Goal: Navigation & Orientation: Find specific page/section

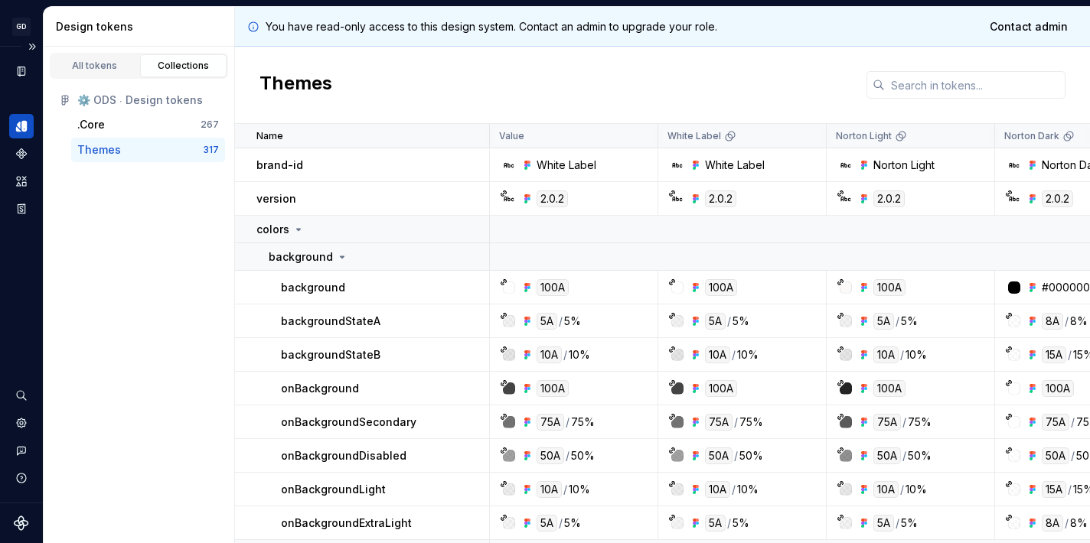
click at [22, 129] on icon "Design tokens" at bounding box center [23, 126] width 5 height 11
click at [21, 69] on icon "Documentation" at bounding box center [23, 71] width 6 height 8
click at [109, 149] on div "Themes" at bounding box center [99, 149] width 44 height 15
drag, startPoint x: 175, startPoint y: 68, endPoint x: 80, endPoint y: 93, distance: 98.2
click at [175, 68] on div "Collections" at bounding box center [183, 66] width 77 height 12
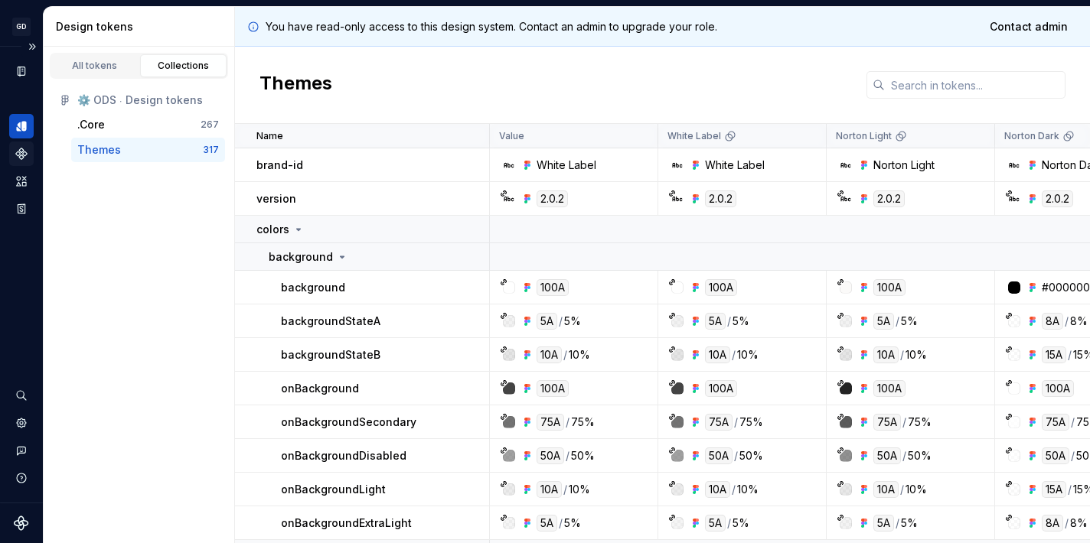
click at [24, 156] on icon "Components" at bounding box center [21, 153] width 11 height 11
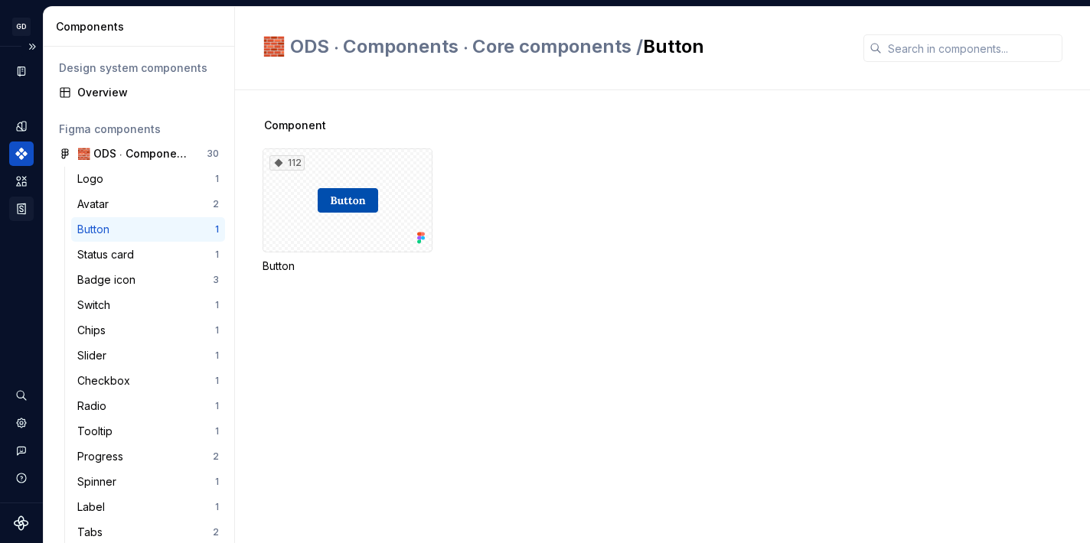
click at [23, 207] on icon "Storybook stories" at bounding box center [22, 209] width 8 height 10
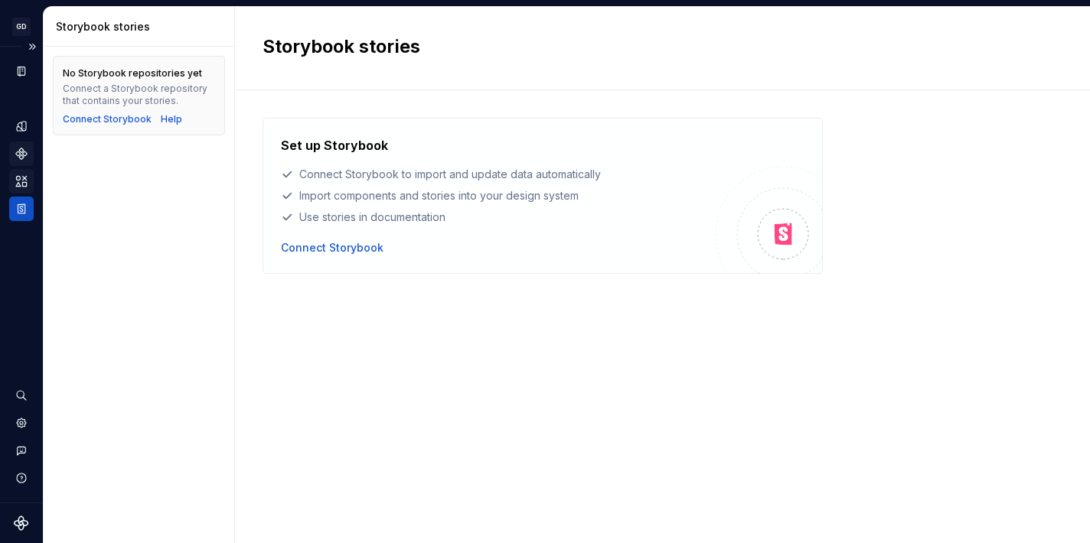
click at [21, 182] on icon "Assets" at bounding box center [22, 181] width 14 height 14
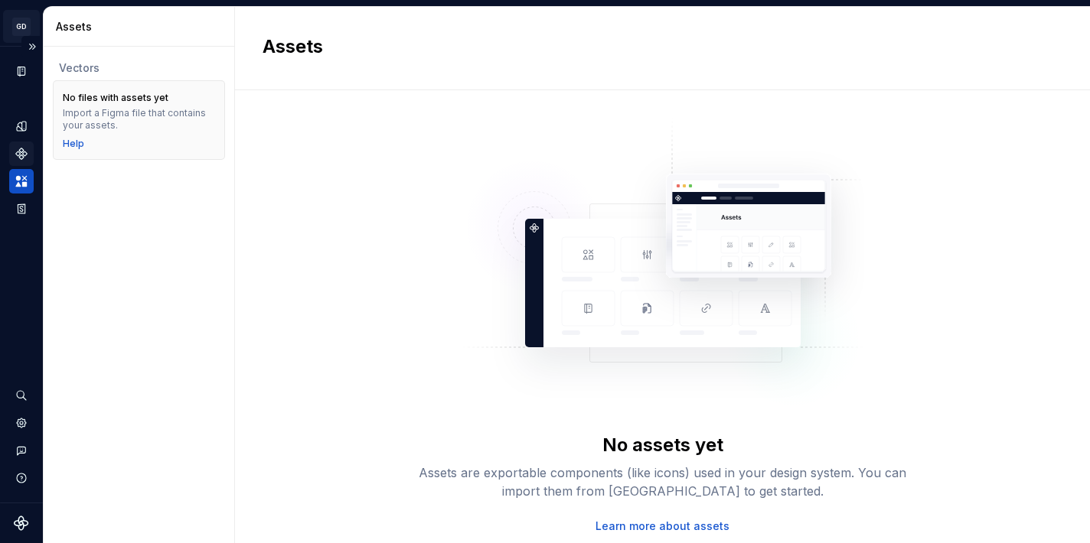
click at [22, 28] on html "GD Oxygen OM Design system data Assets Vectors No files with assets yet Import …" at bounding box center [545, 271] width 1090 height 543
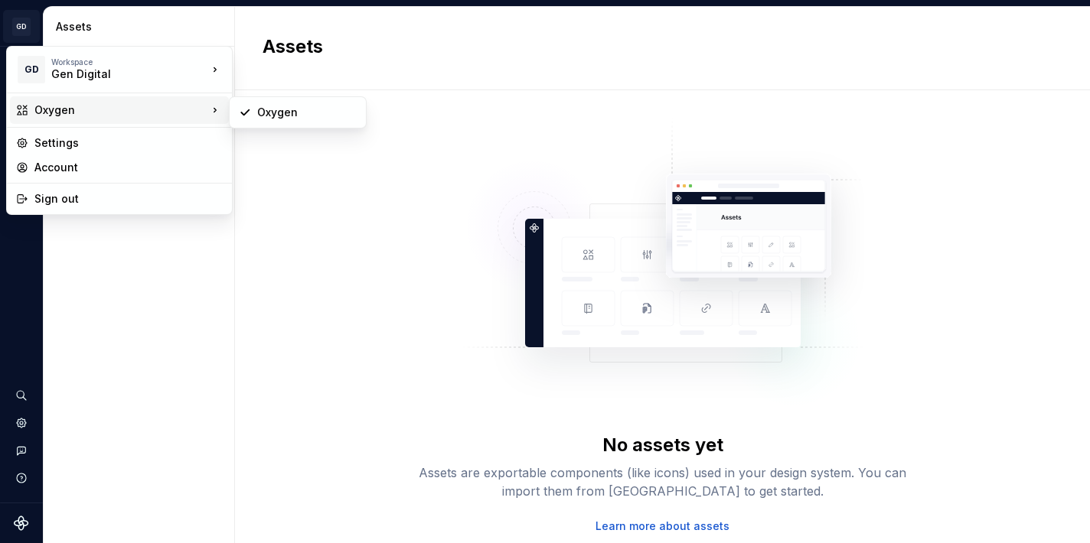
click at [65, 102] on div "Oxygen" at bounding box center [119, 110] width 219 height 28
click at [67, 109] on div "Oxygen" at bounding box center [120, 110] width 173 height 15
click at [272, 108] on div "Oxygen" at bounding box center [306, 112] width 99 height 15
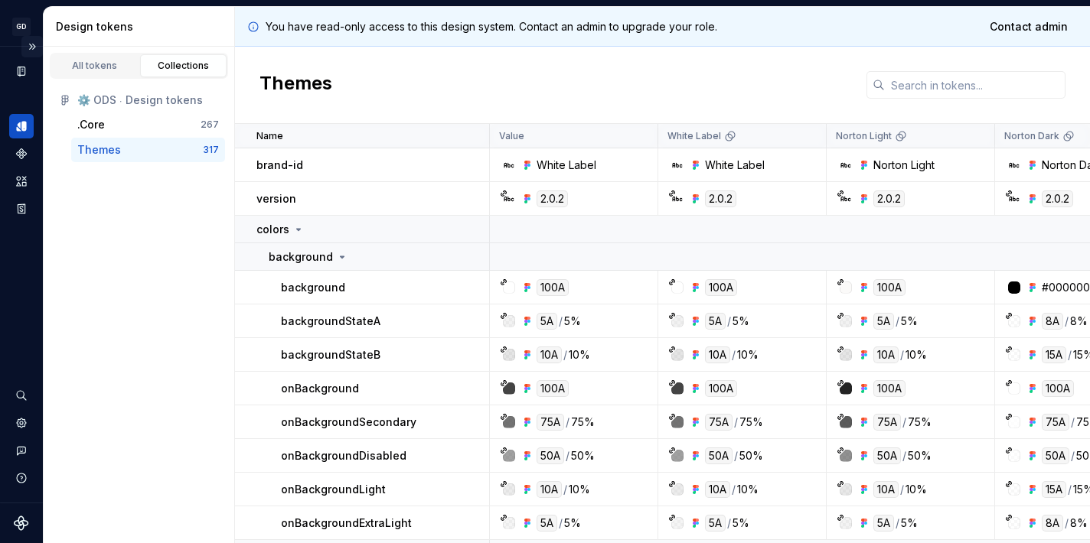
click at [34, 47] on button "Expand sidebar" at bounding box center [31, 46] width 21 height 21
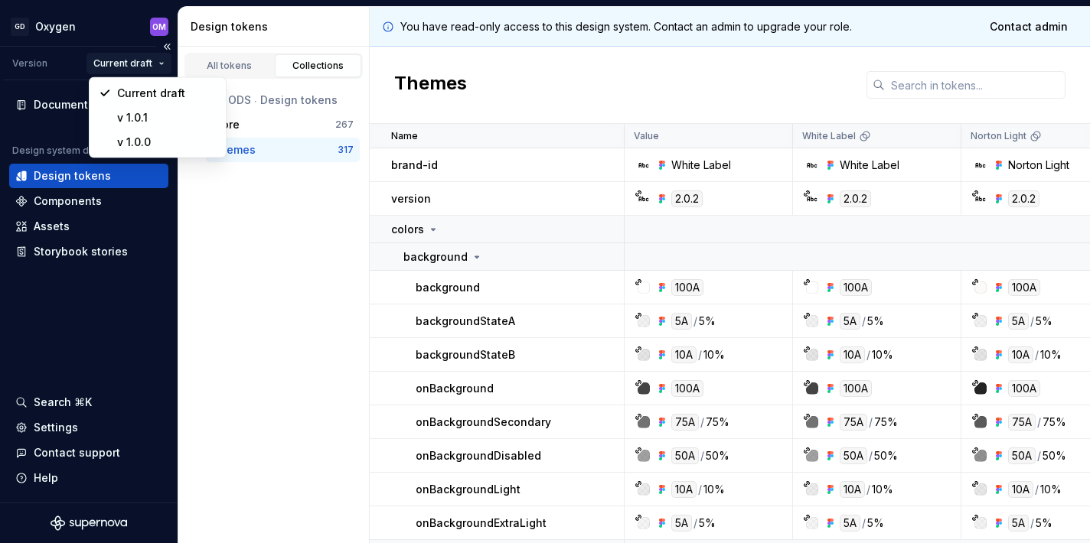
click at [129, 57] on html "GD Oxygen OM Version Current draft Documentation Design system data Design toke…" at bounding box center [545, 271] width 1090 height 543
click at [142, 116] on div "v 1.0.1" at bounding box center [166, 117] width 99 height 15
click at [142, 65] on html "GD Oxygen OM Version Current draft Documentation Design system data Design toke…" at bounding box center [545, 271] width 1090 height 543
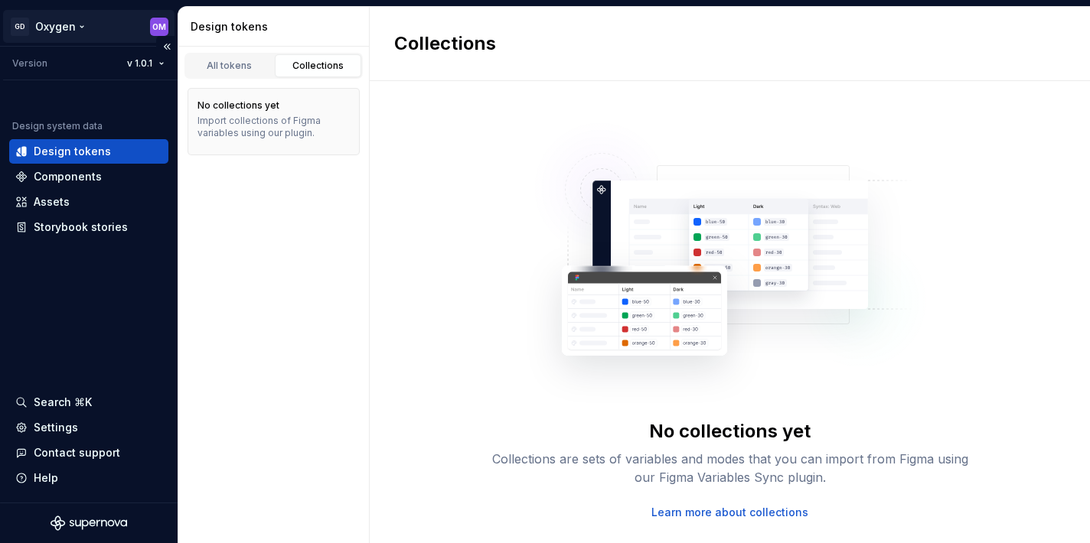
click at [59, 24] on html "GD Oxygen OM Version v 1.0.1 Design system data Design tokens Components Assets…" at bounding box center [545, 271] width 1090 height 543
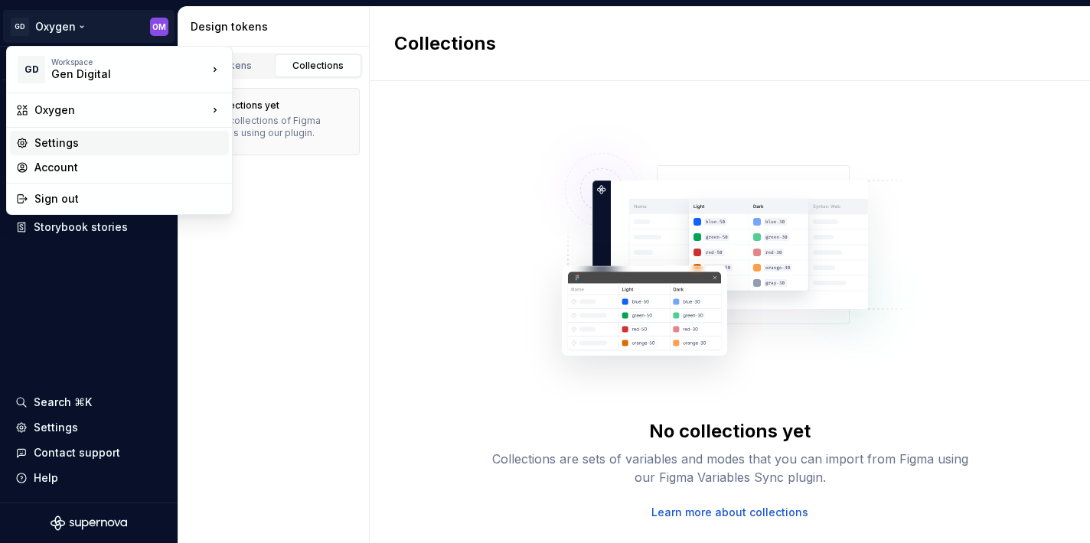
click at [68, 139] on div "Settings" at bounding box center [128, 142] width 188 height 15
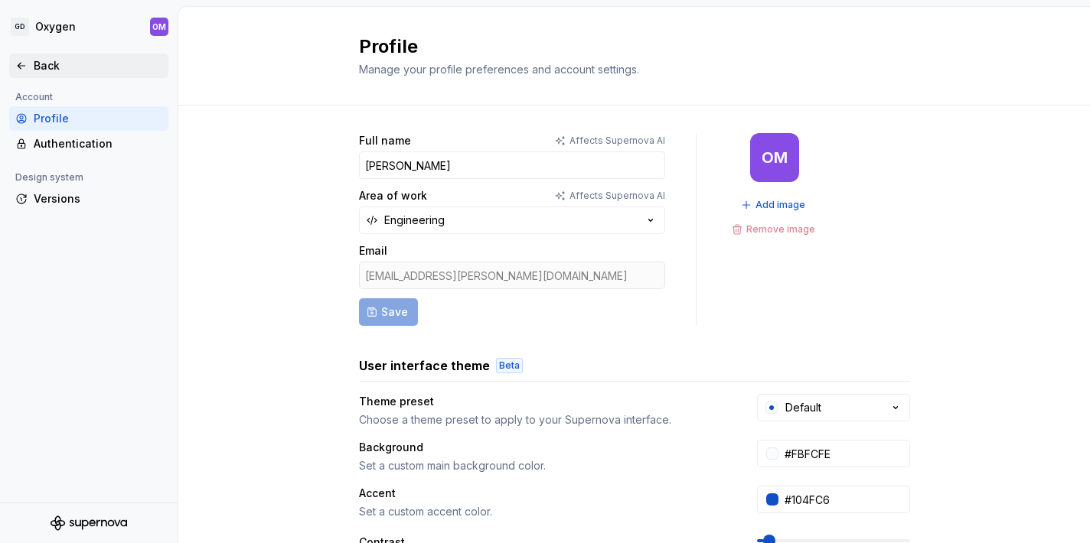
click at [29, 61] on div "Back" at bounding box center [88, 65] width 147 height 15
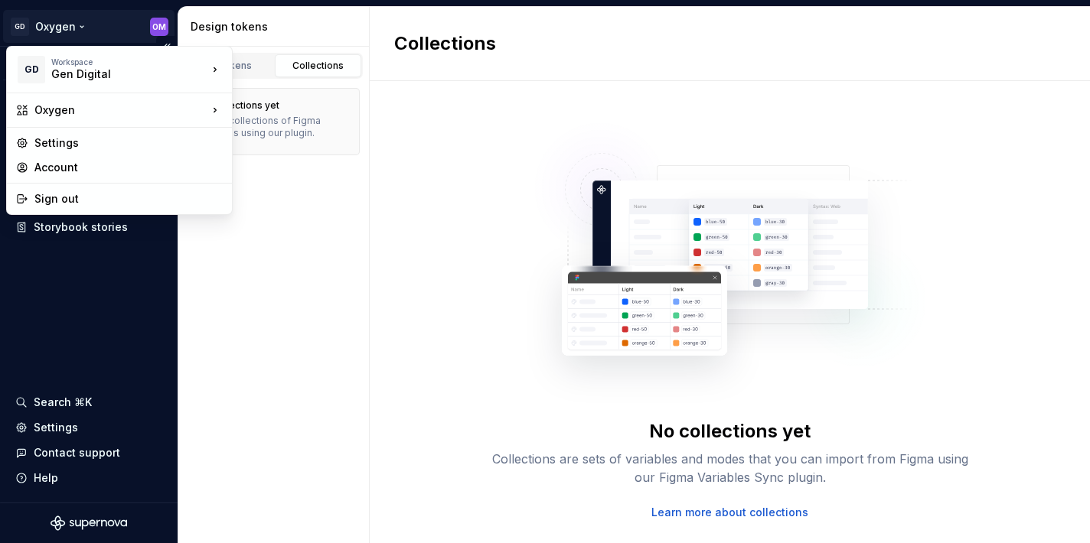
click at [156, 27] on html "GD Oxygen OM Version v 1.0.1 Design system data Design tokens Components Assets…" at bounding box center [545, 271] width 1090 height 543
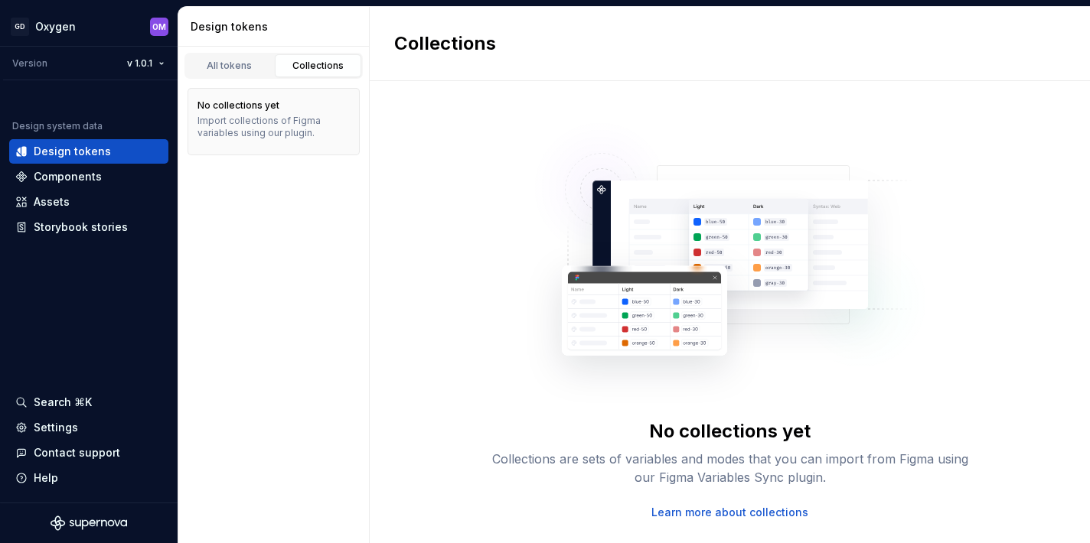
click at [57, 23] on html "GD Oxygen OM Version v 1.0.1 Design system data Design tokens Components Assets…" at bounding box center [545, 271] width 1090 height 543
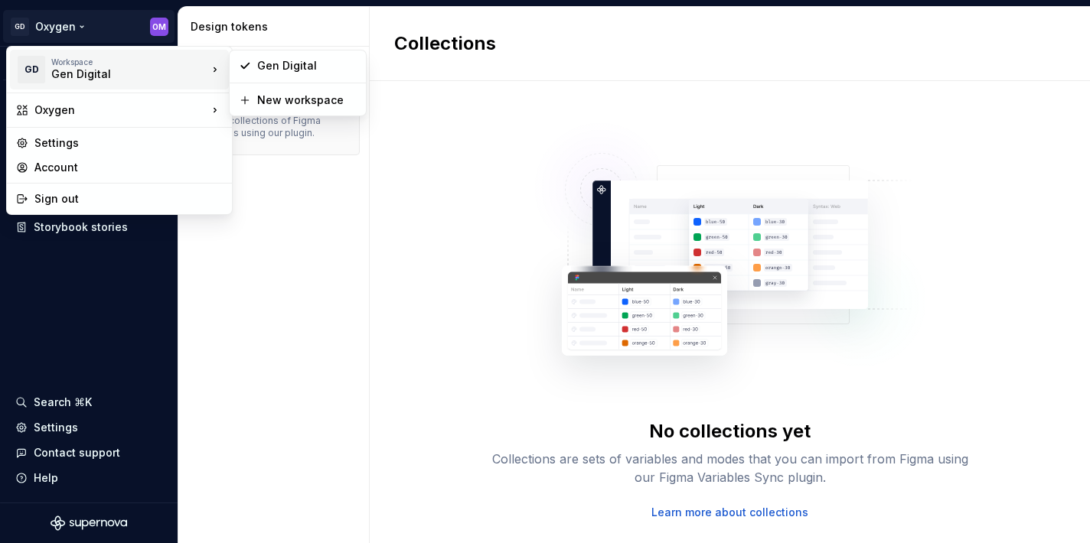
click at [80, 65] on div "Workspace" at bounding box center [129, 61] width 156 height 9
click at [300, 67] on div "Gen Digital" at bounding box center [306, 65] width 99 height 15
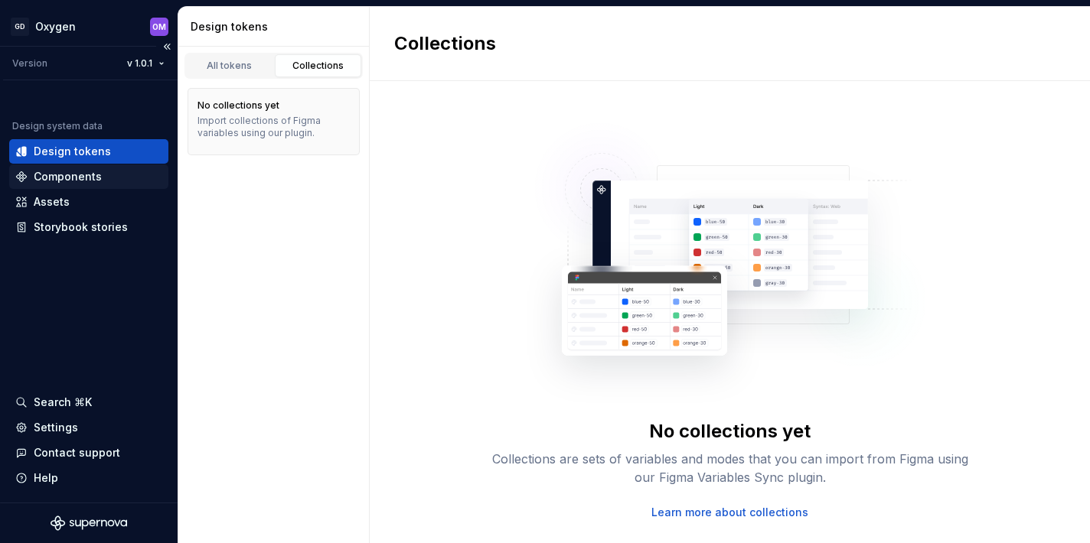
click at [93, 177] on div "Components" at bounding box center [68, 176] width 68 height 15
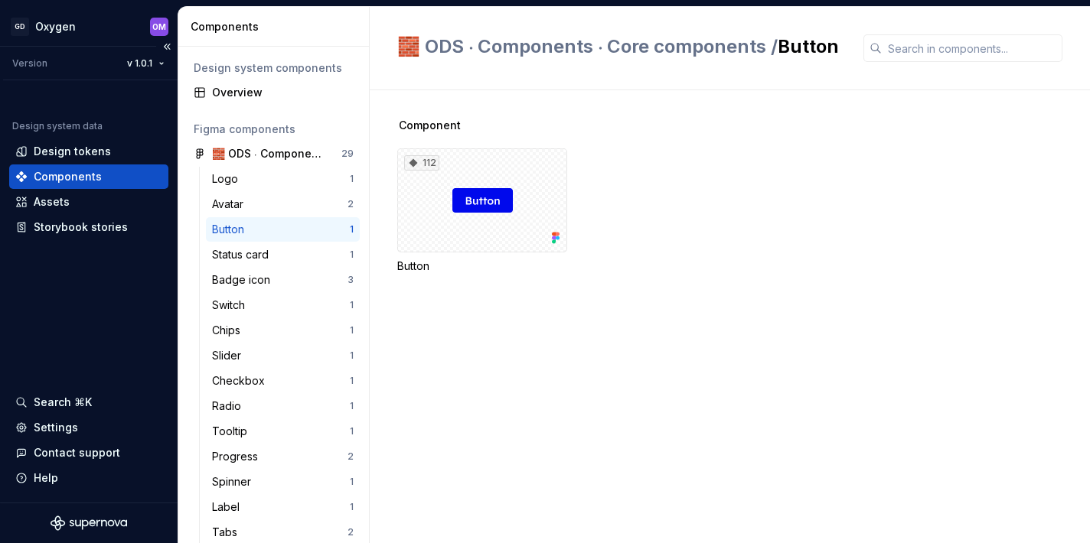
click at [87, 519] on icon "Supernova Logo" at bounding box center [89, 523] width 77 height 15
